Goal: Task Accomplishment & Management: Use online tool/utility

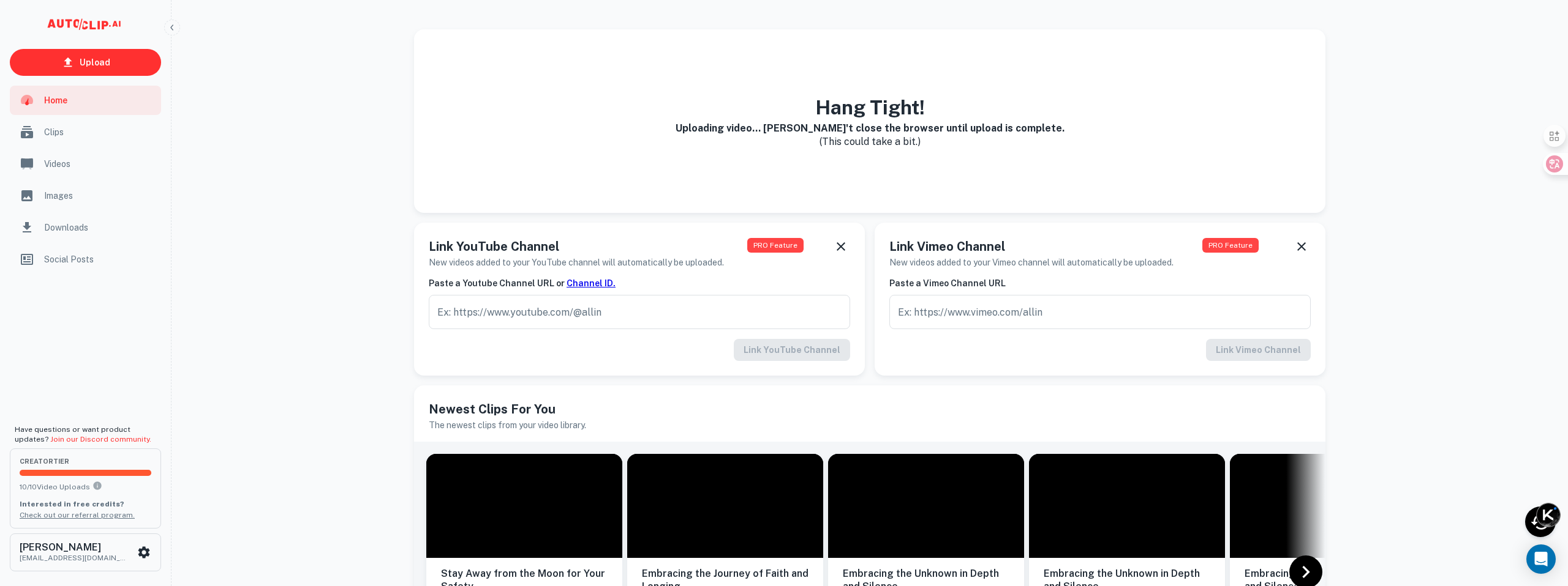
scroll to position [513, 0]
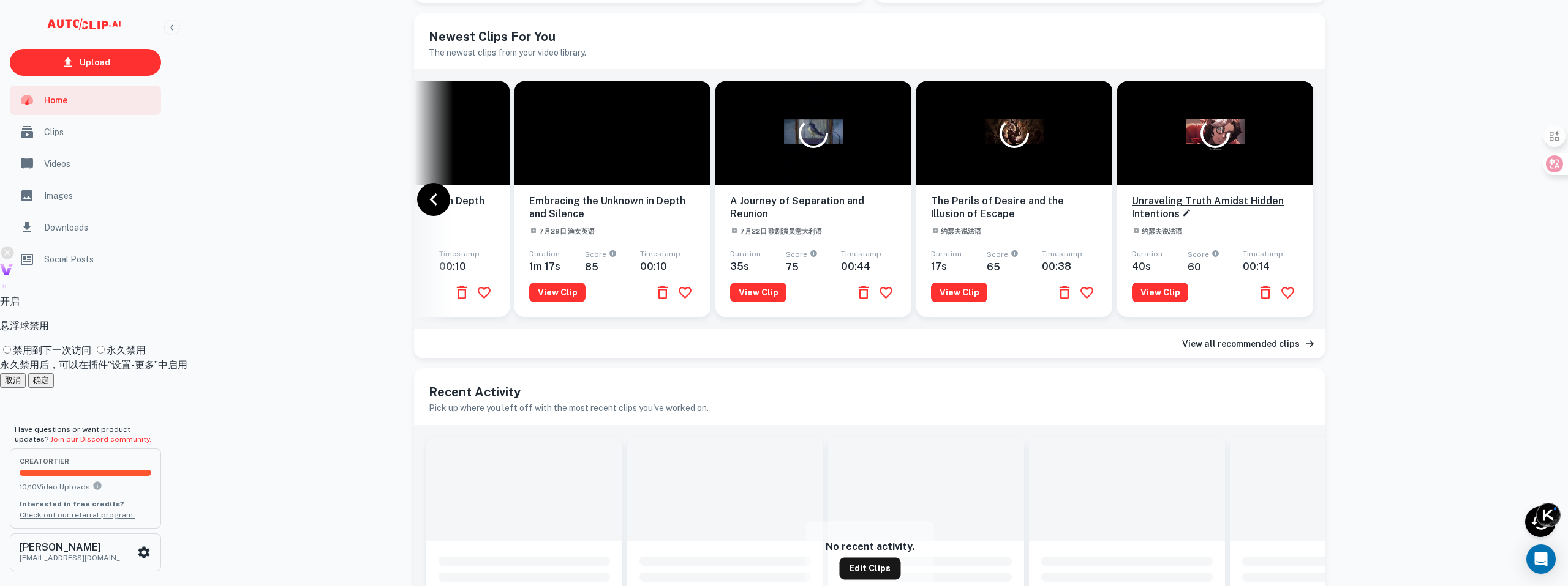
scroll to position [398, 0]
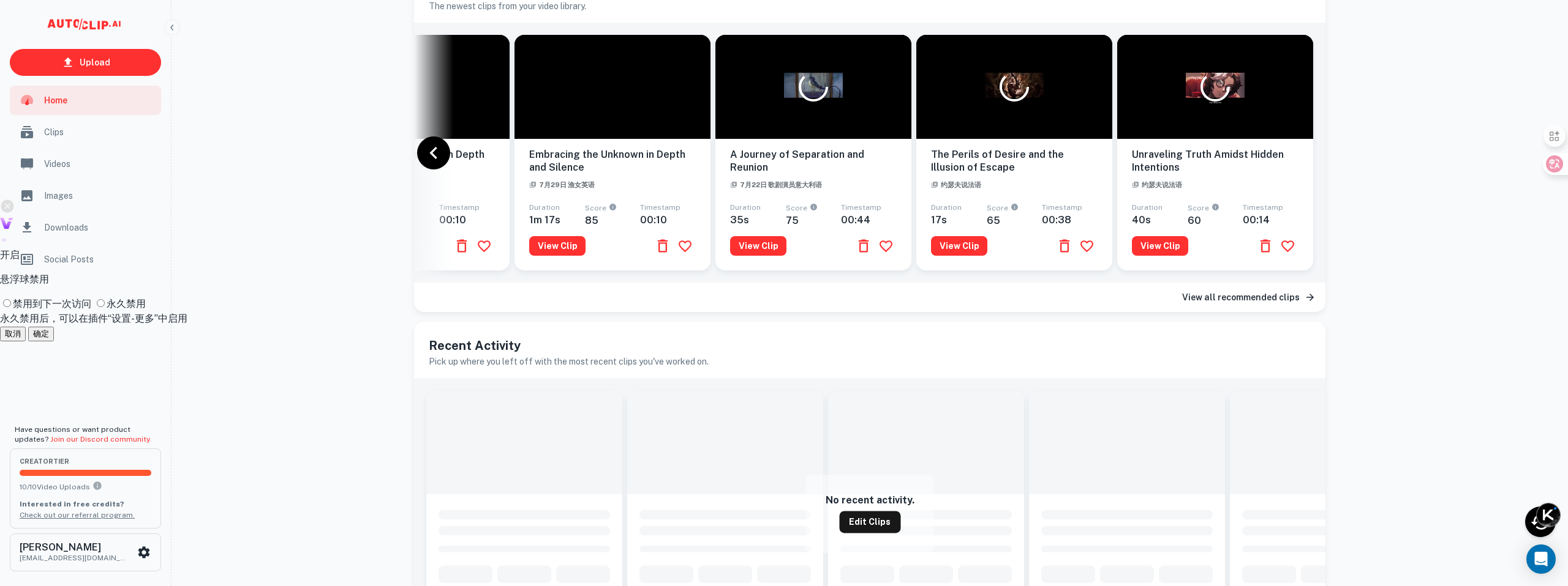
click at [1270, 296] on h6 "View all recommended clips" at bounding box center [1241, 297] width 118 height 14
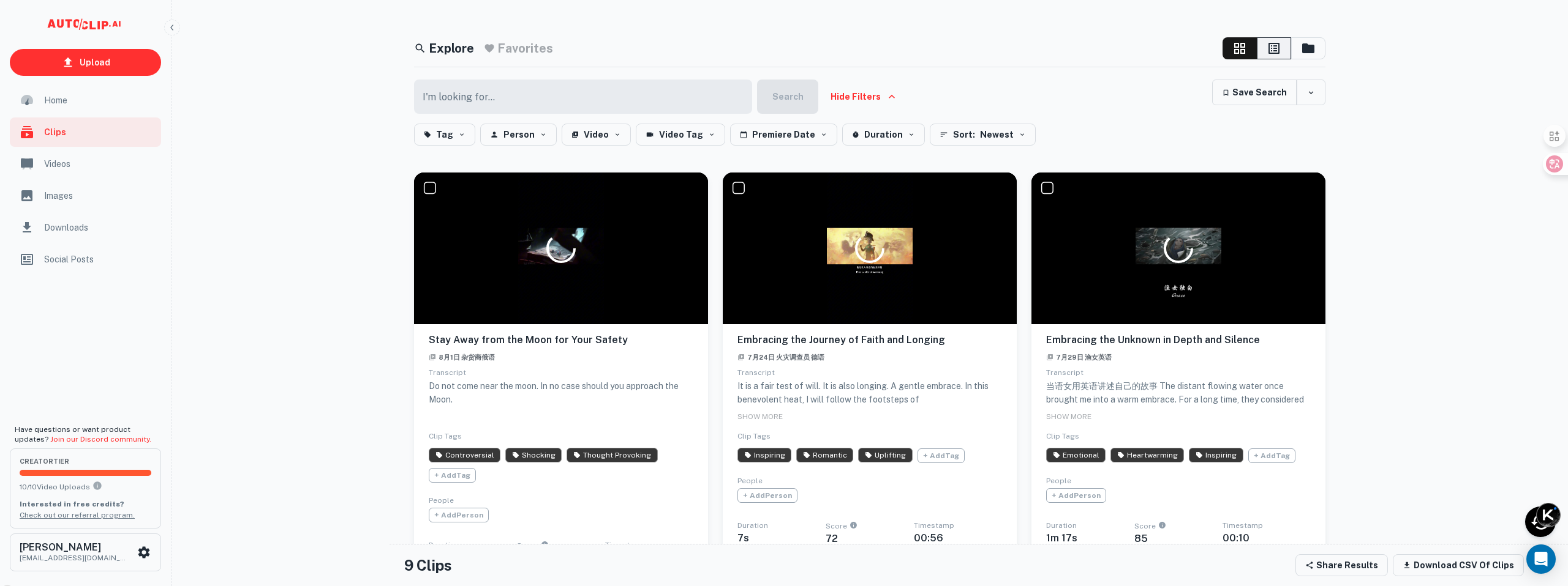
scroll to position [29, 0]
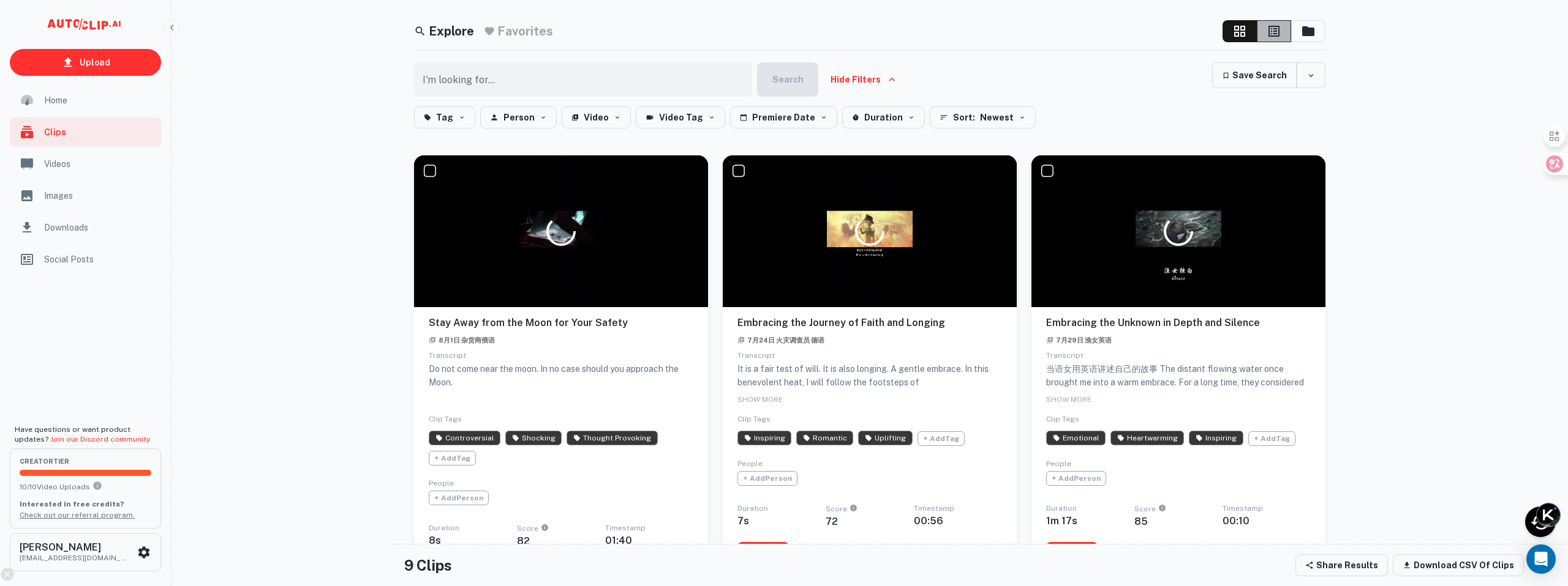
click at [1272, 32] on icon "button" at bounding box center [1273, 31] width 15 height 15
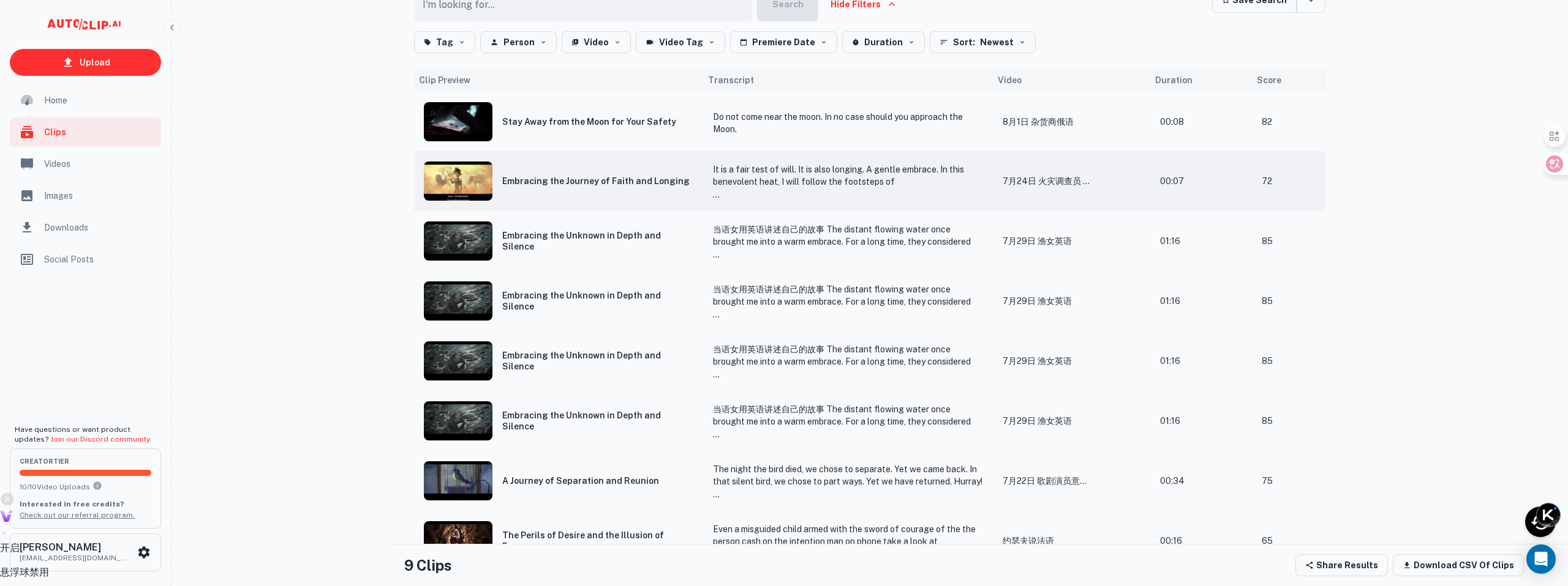
scroll to position [92, 0]
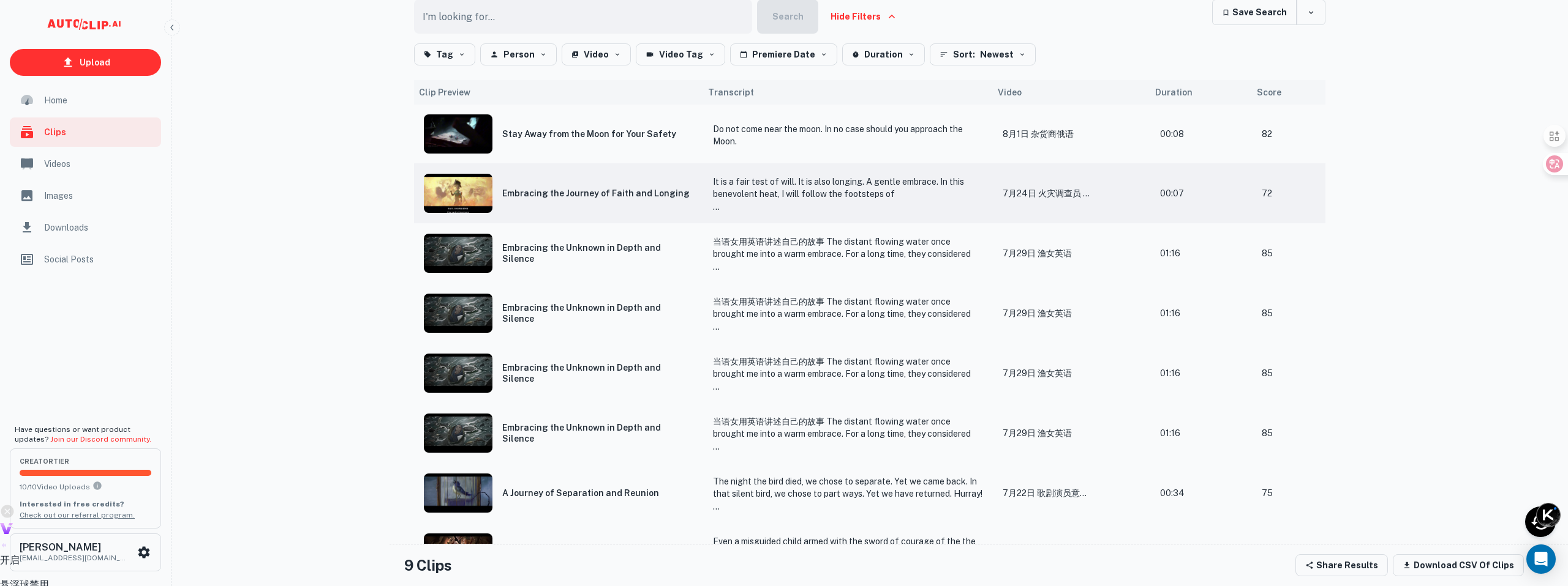
click at [477, 190] on img "scrollable content" at bounding box center [458, 193] width 68 height 39
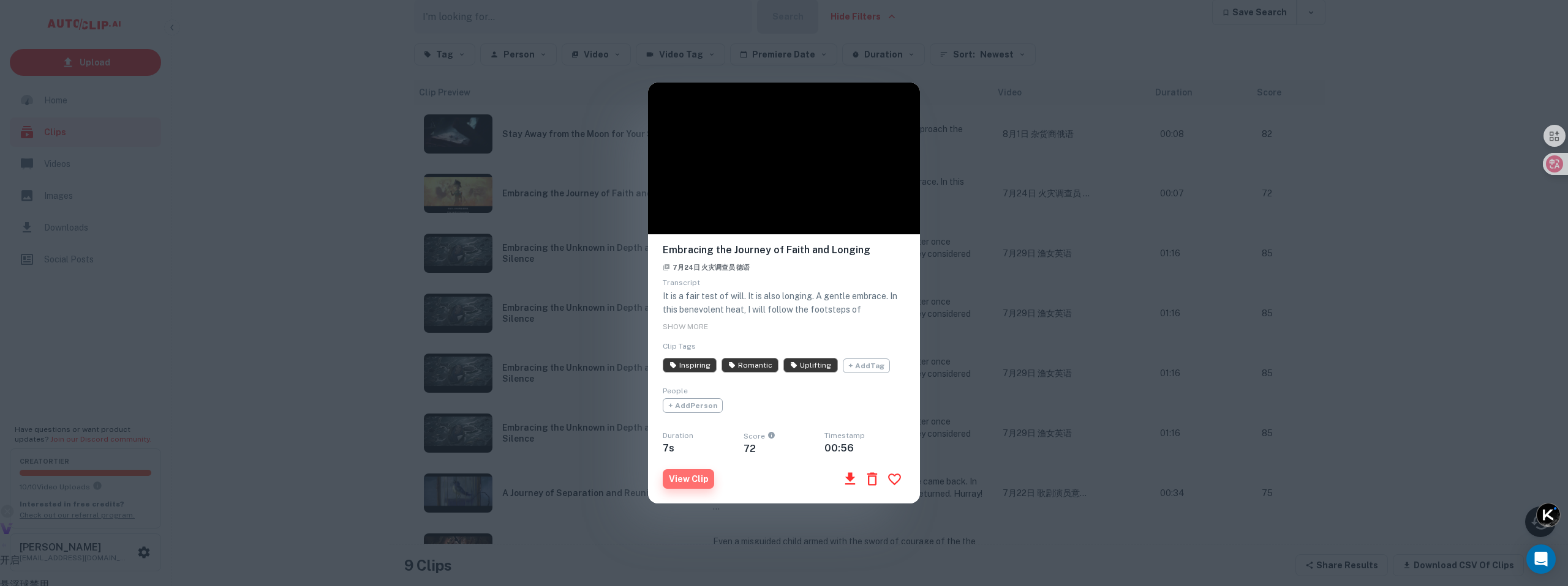
click at [694, 481] on button "View Clip" at bounding box center [688, 479] width 51 height 20
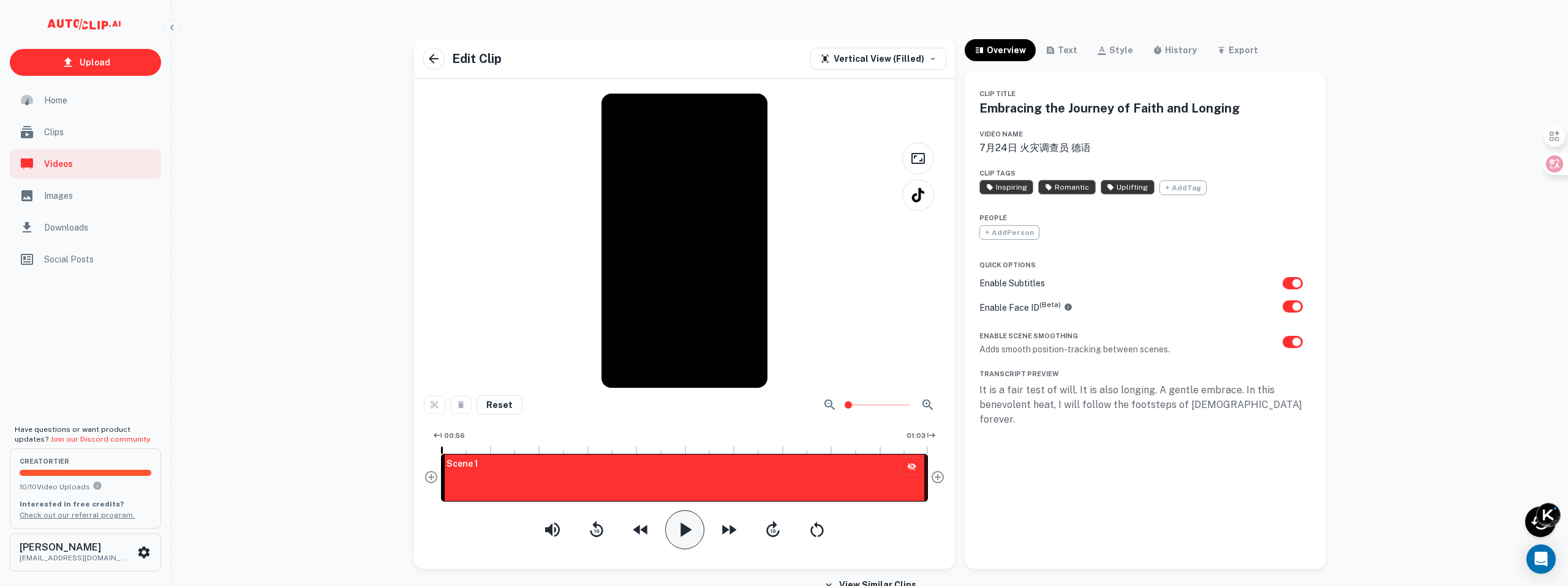
click at [688, 532] on icon "button" at bounding box center [685, 530] width 24 height 24
click at [688, 532] on icon "button" at bounding box center [685, 530] width 12 height 14
click at [688, 532] on icon "button" at bounding box center [685, 530] width 24 height 24
click at [688, 532] on icon "button" at bounding box center [685, 530] width 12 height 14
click at [688, 532] on icon "button" at bounding box center [685, 530] width 24 height 24
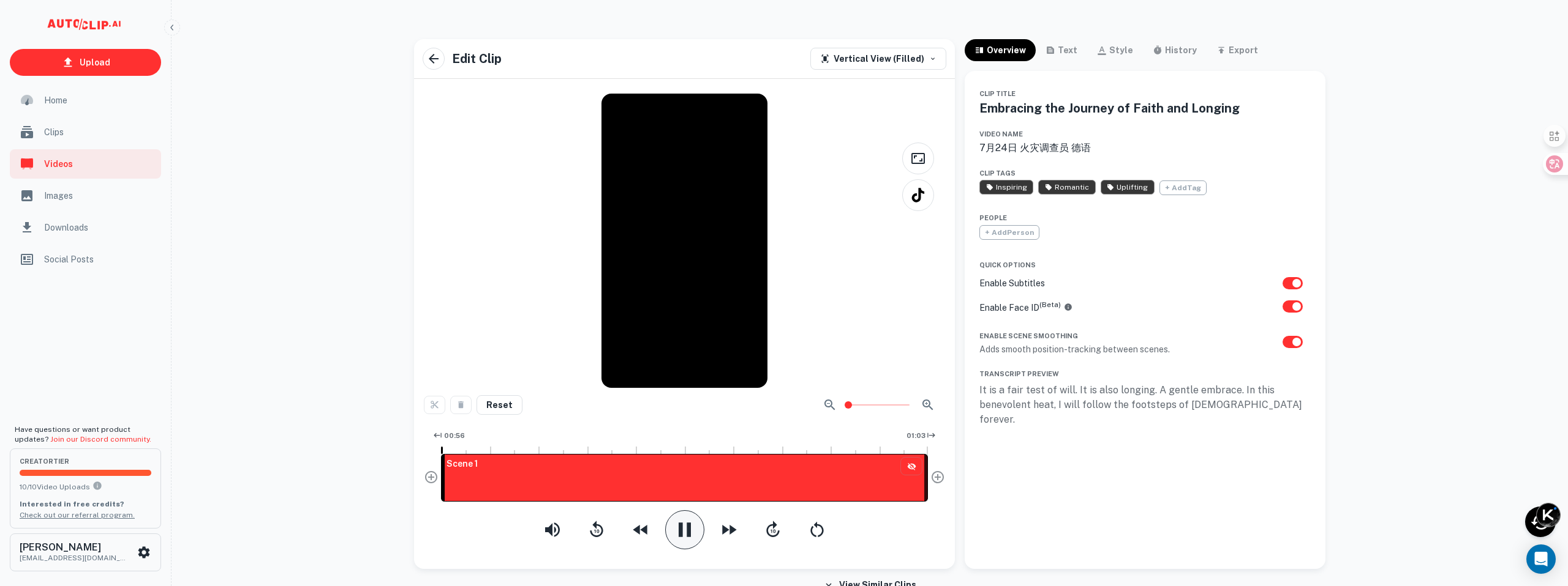
click at [658, 252] on div at bounding box center [684, 240] width 522 height 295
click at [682, 245] on div at bounding box center [684, 240] width 522 height 295
click at [464, 468] on h6 "Scene 1" at bounding box center [462, 464] width 31 height 14
drag, startPoint x: 464, startPoint y: 468, endPoint x: 637, endPoint y: 435, distance: 176.1
click at [637, 435] on div "00:56 01:03 Scene 1" at bounding box center [684, 468] width 487 height 84
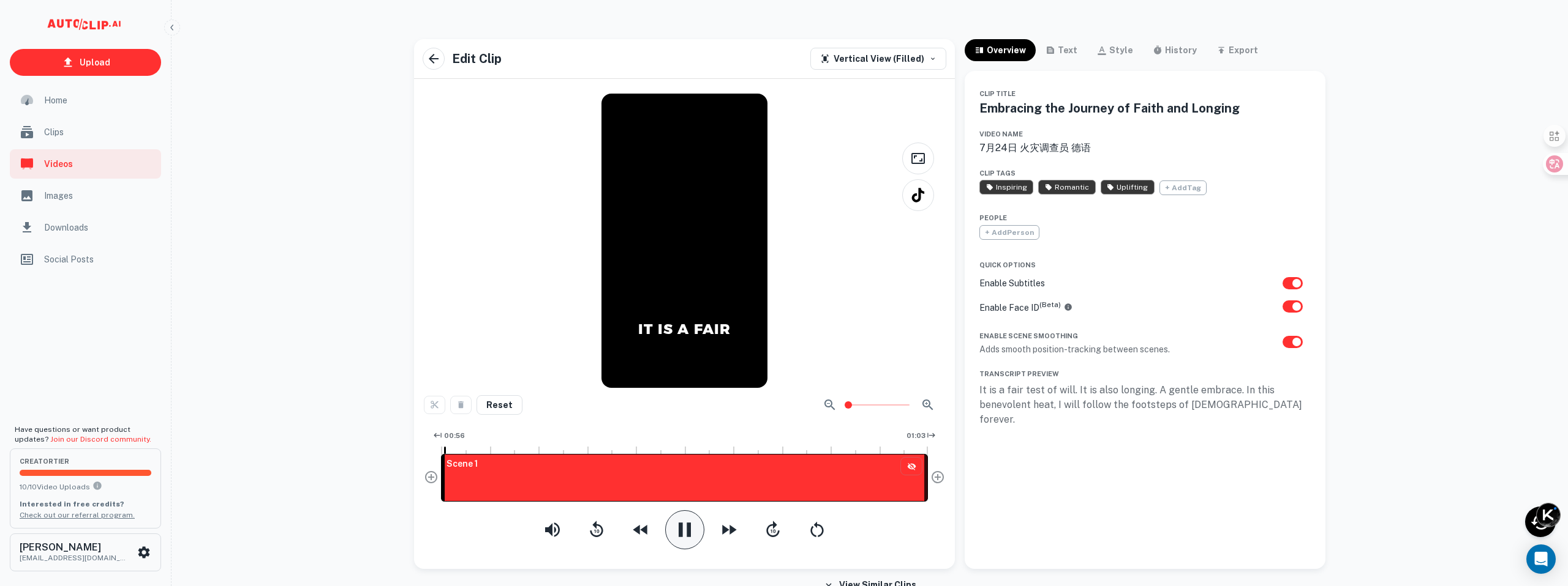
drag, startPoint x: 637, startPoint y: 455, endPoint x: 411, endPoint y: 472, distance: 226.6
click at [420, 472] on div "IT IS A FAIR Reset 00:56 01:03 Scene 1" at bounding box center [684, 327] width 541 height 486
click at [691, 532] on icon "button" at bounding box center [685, 530] width 24 height 24
click at [690, 533] on icon "button" at bounding box center [685, 530] width 24 height 24
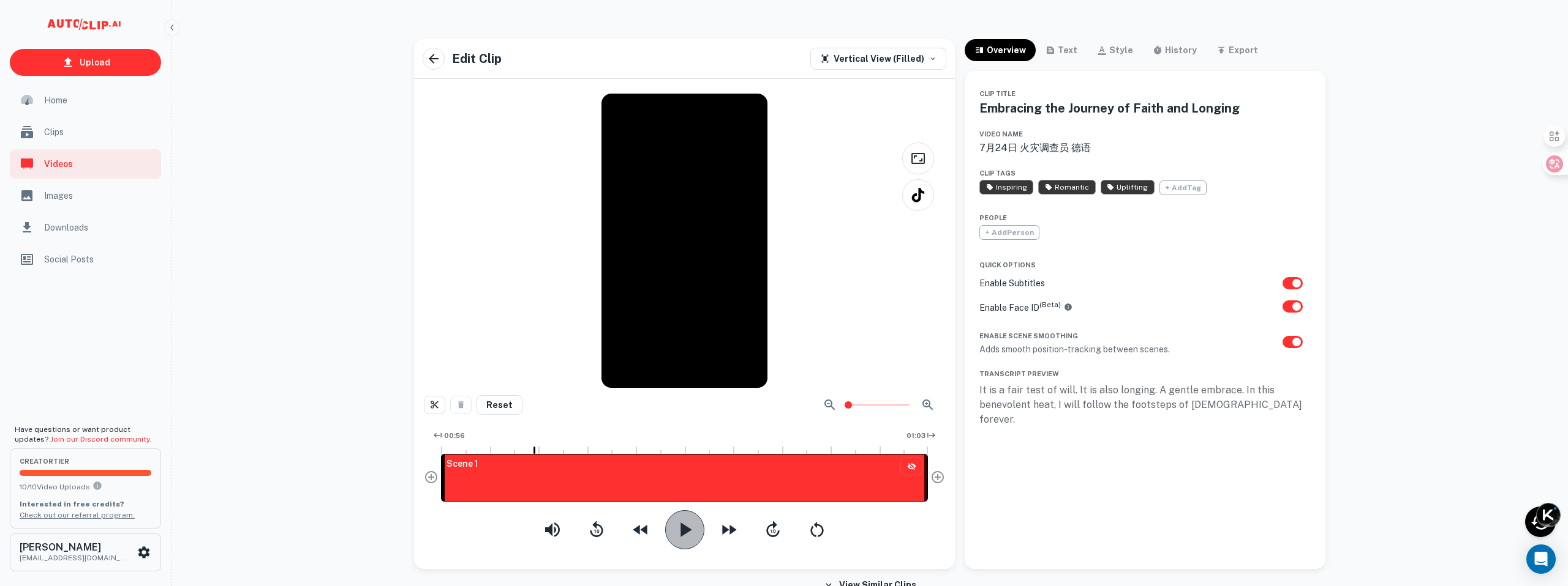
click at [690, 533] on icon "button" at bounding box center [685, 530] width 24 height 24
click at [685, 527] on icon "button" at bounding box center [686, 530] width 11 height 14
click at [685, 528] on icon "button" at bounding box center [686, 530] width 11 height 14
click at [685, 528] on icon "button" at bounding box center [685, 530] width 24 height 24
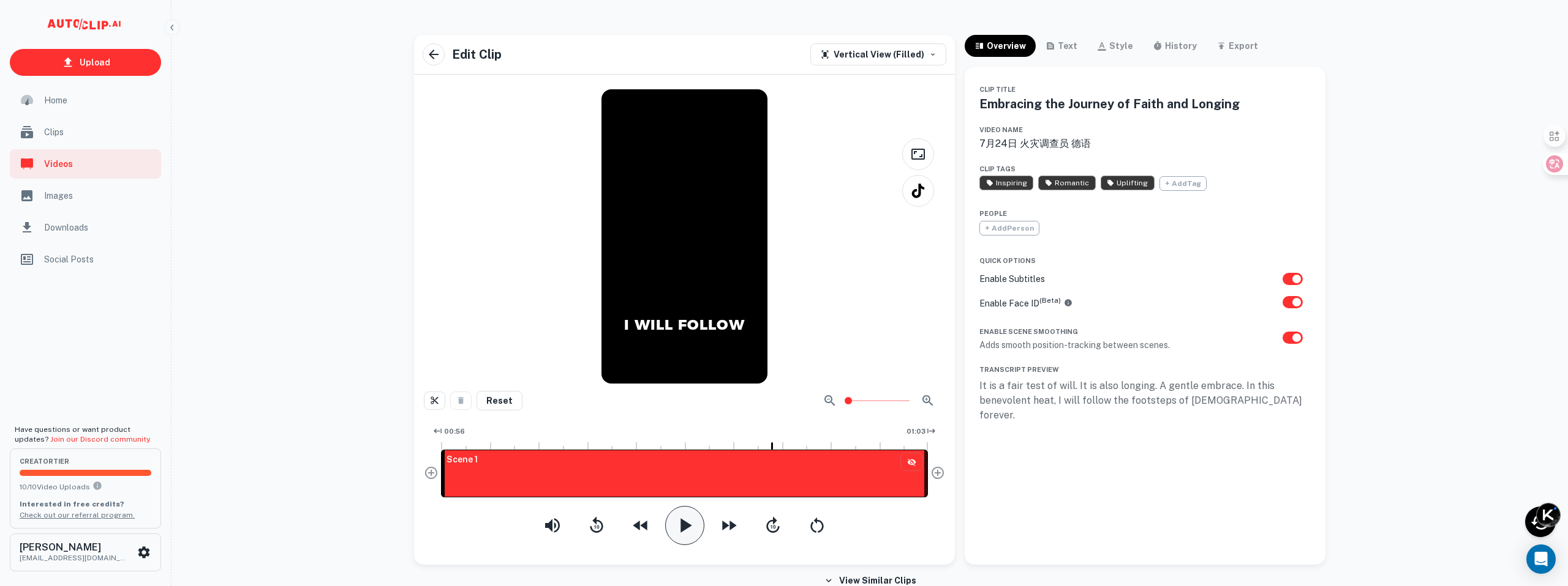
scroll to position [3, 0]
